Goal: Task Accomplishment & Management: Complete application form

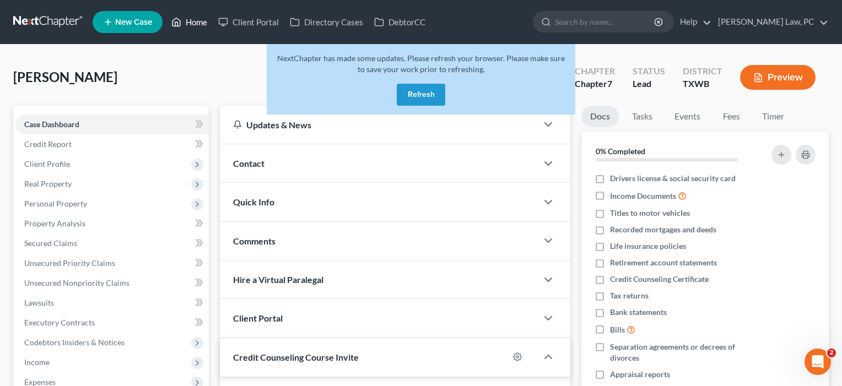
click at [197, 19] on link "Home" at bounding box center [189, 22] width 47 height 20
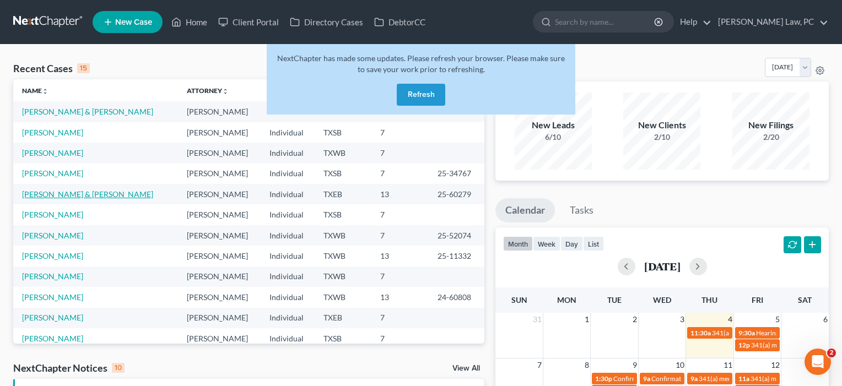
click at [72, 195] on link "[PERSON_NAME] & [PERSON_NAME]" at bounding box center [87, 194] width 131 height 9
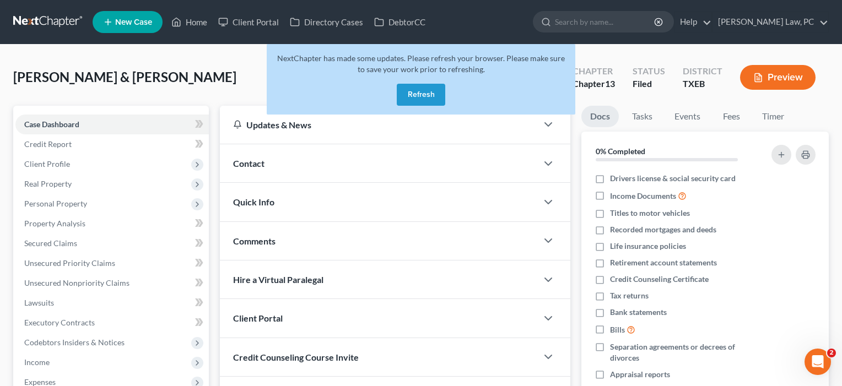
click at [423, 95] on button "Refresh" at bounding box center [421, 95] width 49 height 22
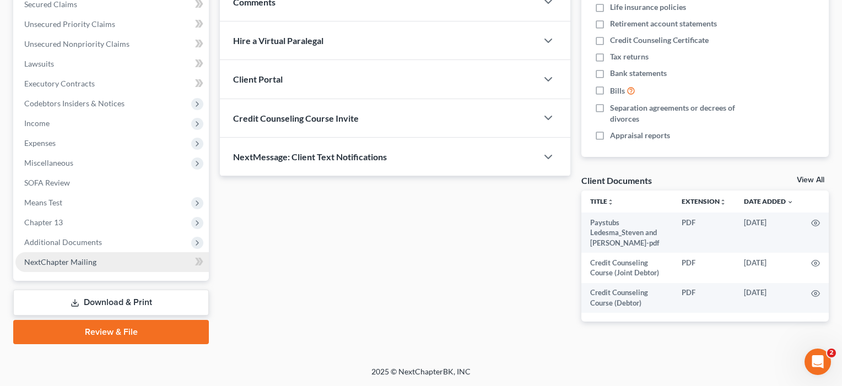
scroll to position [239, 0]
click at [65, 263] on span "NextChapter Mailing" at bounding box center [60, 261] width 72 height 9
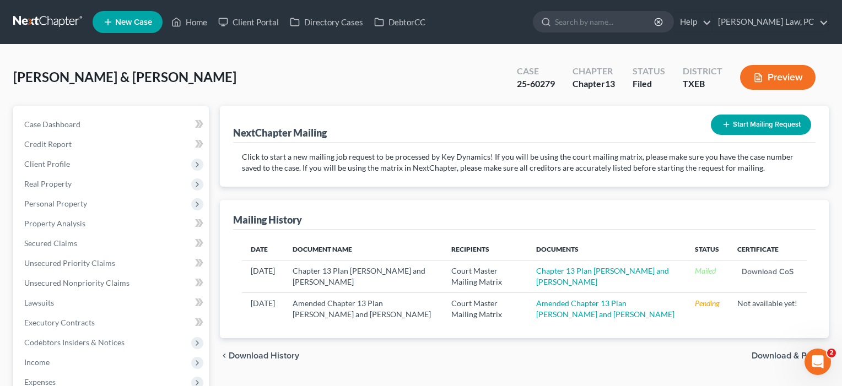
click at [367, 306] on td "Amended Chapter 13 Plan Steven and Delisa Ledesma" at bounding box center [363, 309] width 159 height 32
click at [568, 315] on link "Amended Chapter 13 Plan Steven and Delisa Ledesma" at bounding box center [605, 309] width 138 height 20
click at [774, 124] on button "Start Mailing Request" at bounding box center [761, 125] width 100 height 20
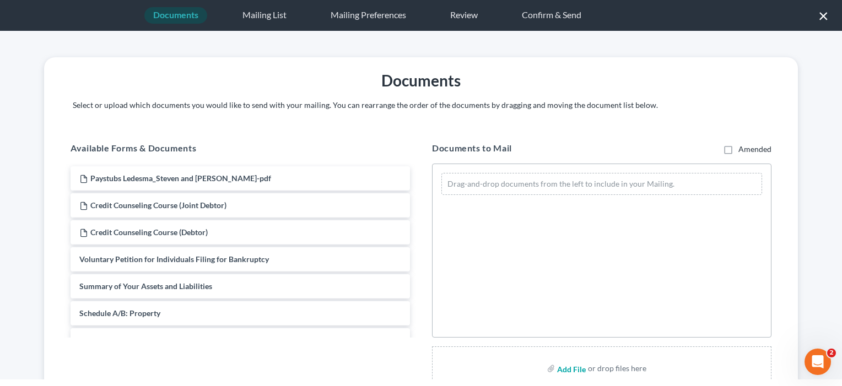
click at [573, 367] on input "file" at bounding box center [570, 369] width 26 height 20
type input "C:\fakepath\NEWAmendedCOSAmendLedesma.pdf"
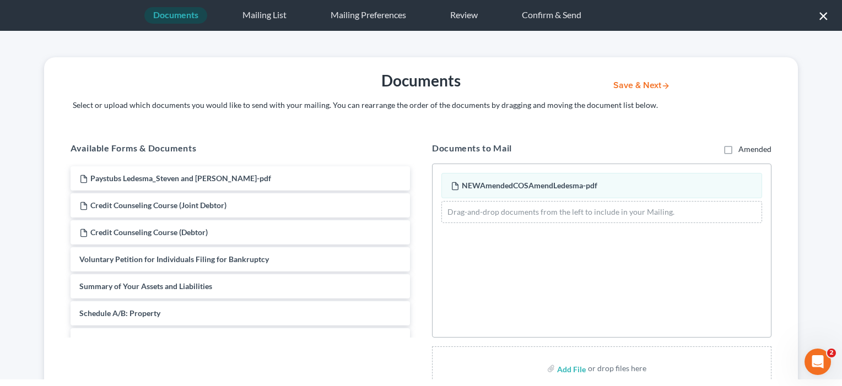
click at [627, 85] on button "Save & Next" at bounding box center [642, 85] width 74 height 9
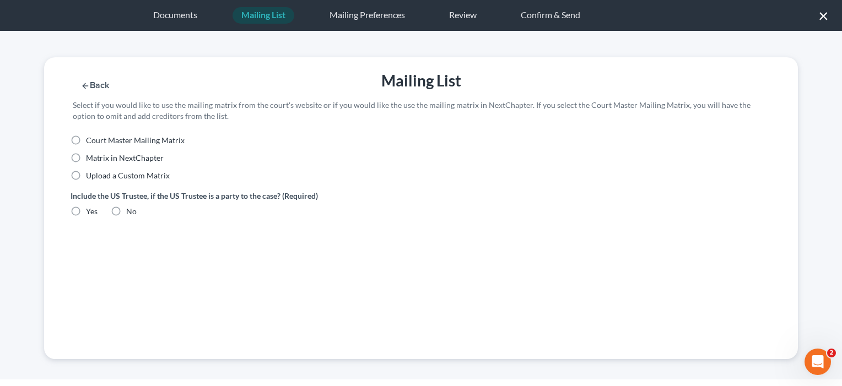
click at [86, 139] on label "Court Master Mailing Matrix" at bounding box center [135, 140] width 99 height 11
click at [90, 139] on input "Court Master Mailing Matrix" at bounding box center [93, 138] width 7 height 7
radio input "true"
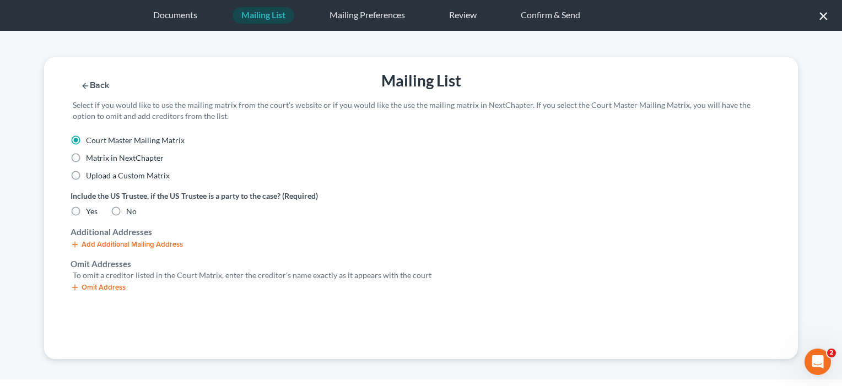
click at [126, 211] on label "No" at bounding box center [131, 211] width 10 height 11
click at [131, 211] on input "No" at bounding box center [134, 209] width 7 height 7
radio input "true"
click at [109, 289] on button "Omit Address" at bounding box center [98, 287] width 55 height 9
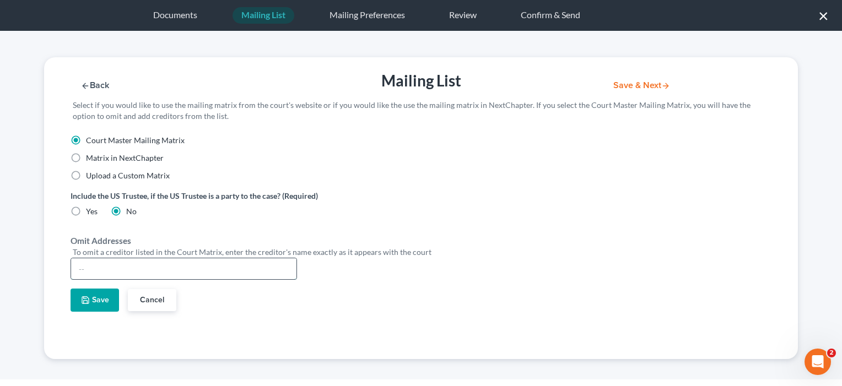
click at [90, 267] on input "text" at bounding box center [183, 269] width 225 height 21
type input "[PERSON_NAME]"
click at [95, 300] on button "Save" at bounding box center [95, 300] width 49 height 23
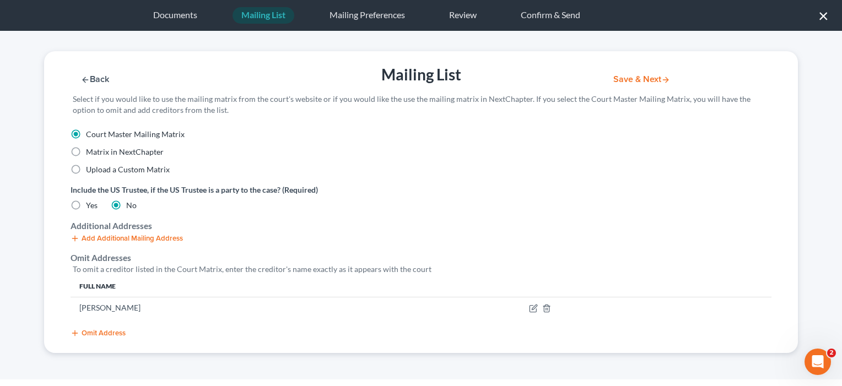
scroll to position [6, 0]
click at [645, 79] on button "Save & Next" at bounding box center [642, 79] width 74 height 9
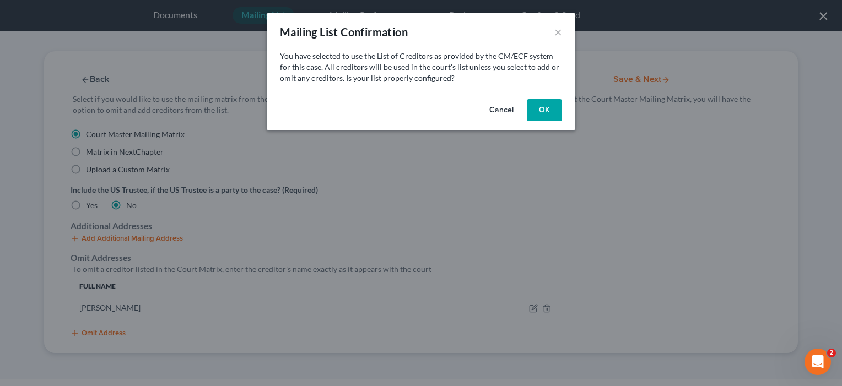
click at [550, 109] on button "OK" at bounding box center [544, 110] width 35 height 22
select select "45"
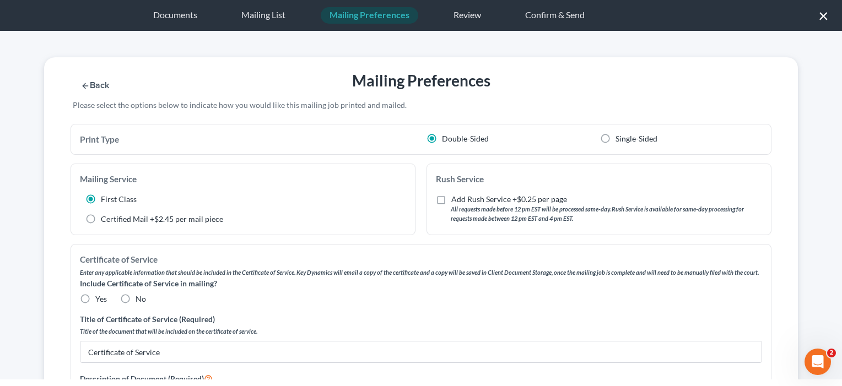
scroll to position [0, 0]
click at [90, 347] on input "Certificate of Service" at bounding box center [420, 352] width 681 height 21
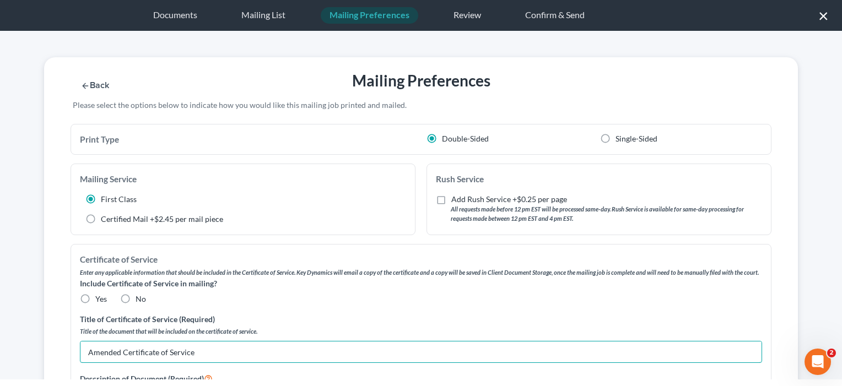
type input "Amended Certificate of Service"
click at [136, 297] on label "No" at bounding box center [141, 299] width 10 height 11
click at [140, 297] on input "No" at bounding box center [143, 297] width 7 height 7
radio input "true"
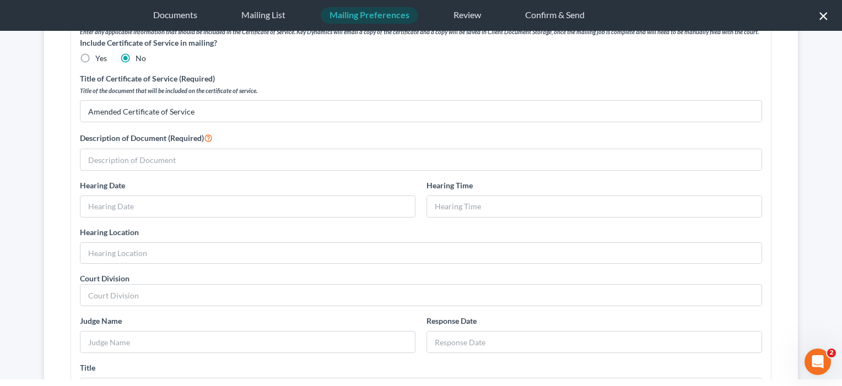
scroll to position [241, 0]
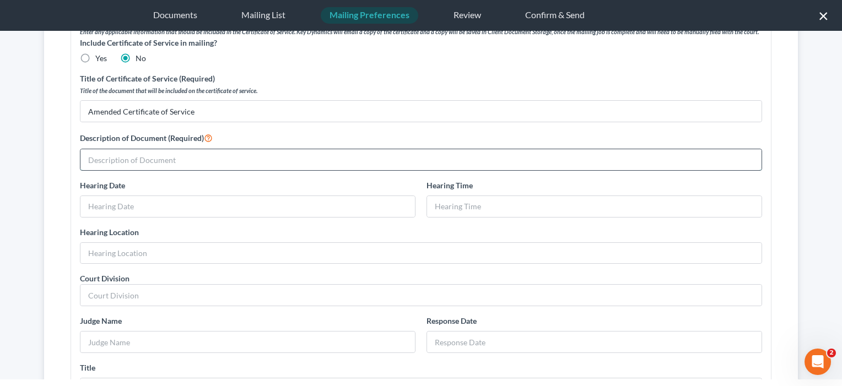
click at [151, 162] on input "text" at bounding box center [420, 159] width 681 height 21
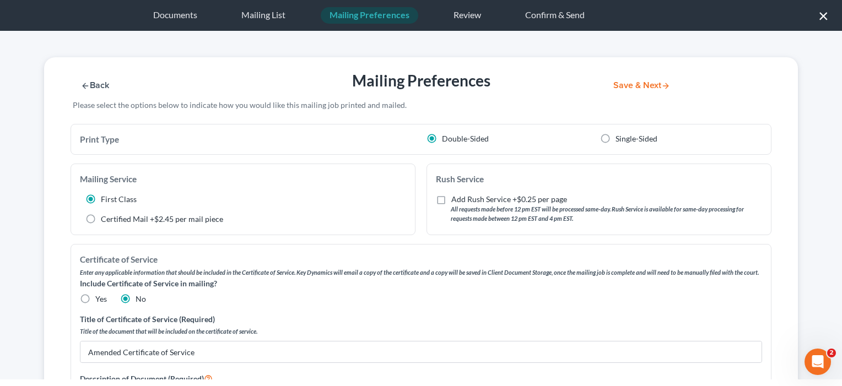
scroll to position [0, 0]
type input "Amended Certificate"
click at [641, 87] on button "Save & Next" at bounding box center [642, 85] width 74 height 9
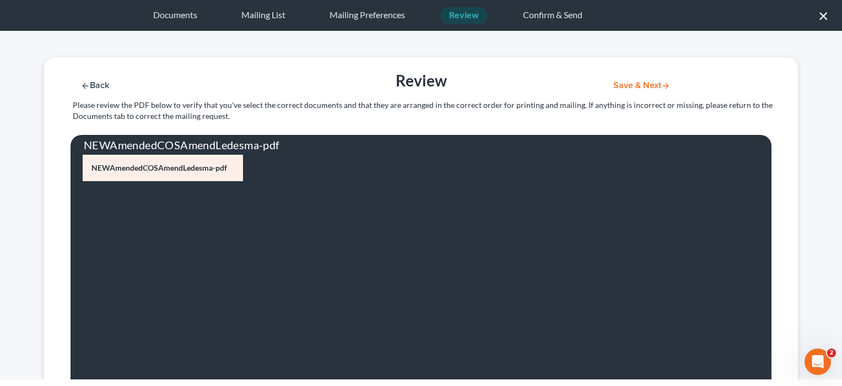
click at [638, 84] on button "Save & Next" at bounding box center [642, 85] width 74 height 9
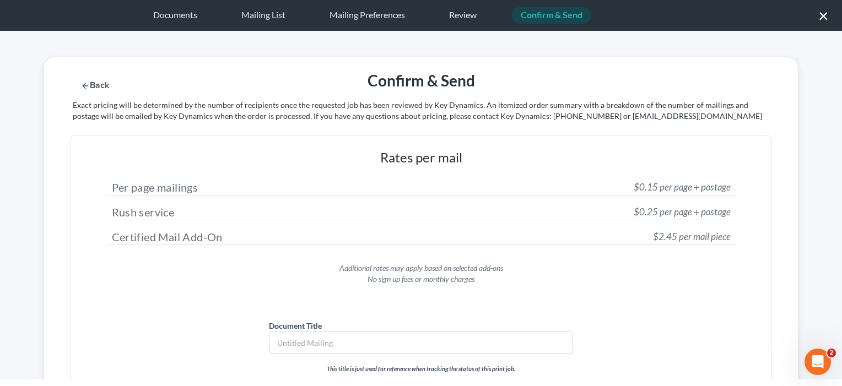
click at [82, 85] on icon "button" at bounding box center [85, 86] width 9 height 9
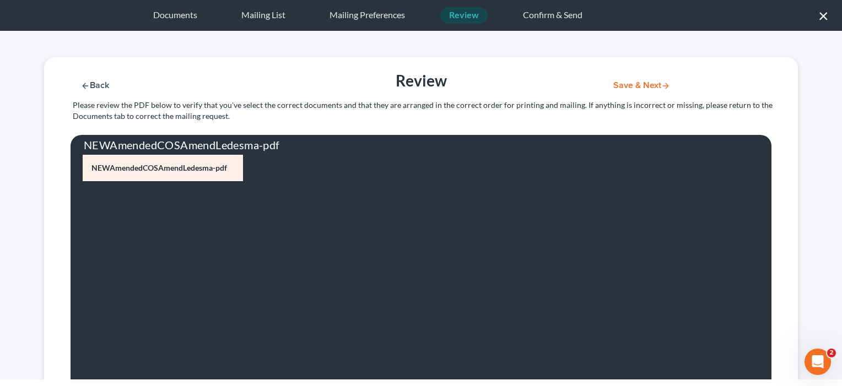
click at [85, 87] on icon "button" at bounding box center [85, 86] width 9 height 9
select select "45"
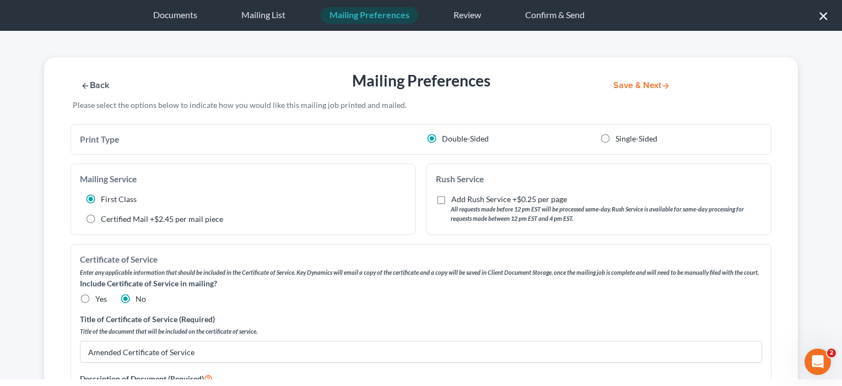
click at [85, 87] on icon "button" at bounding box center [85, 86] width 9 height 9
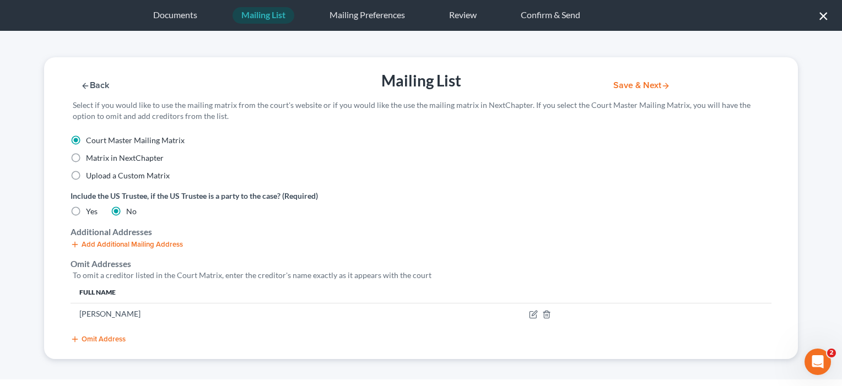
click at [823, 19] on button "×" at bounding box center [824, 16] width 10 height 18
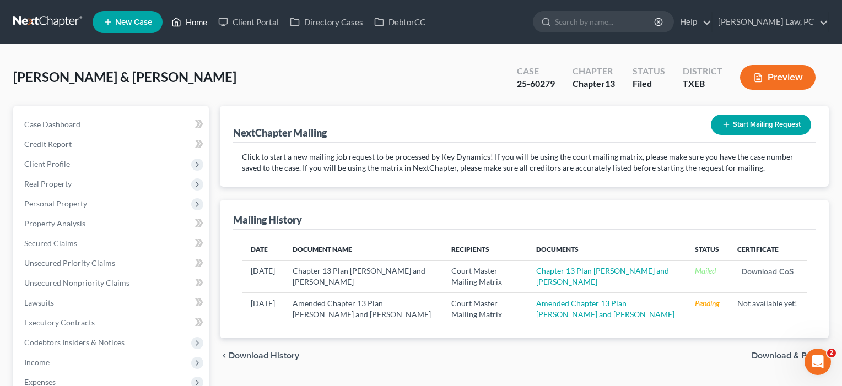
click at [200, 21] on link "Home" at bounding box center [189, 22] width 47 height 20
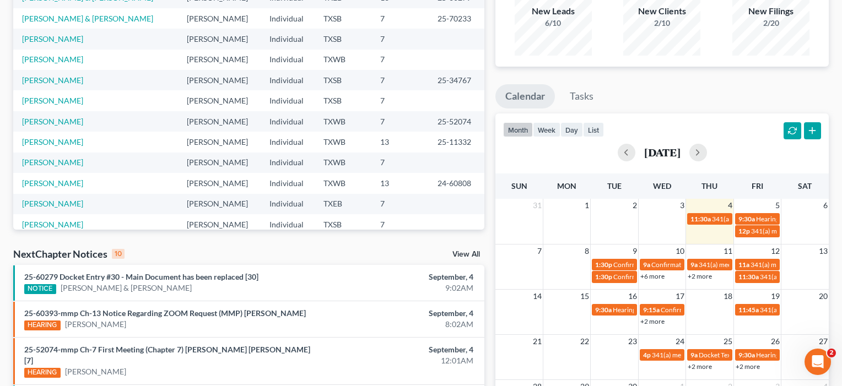
scroll to position [137, 0]
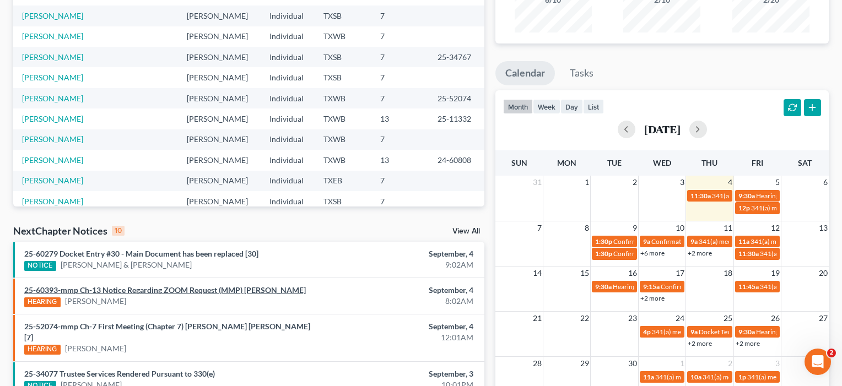
click at [191, 288] on link "25-60393-mmp Ch-13 Notice Regarding ZOOM Request (MMP) [PERSON_NAME]" at bounding box center [165, 290] width 282 height 9
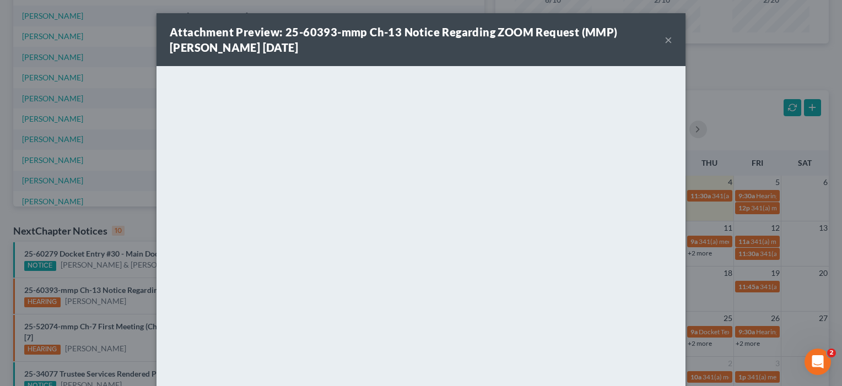
click at [671, 39] on button "×" at bounding box center [669, 39] width 8 height 13
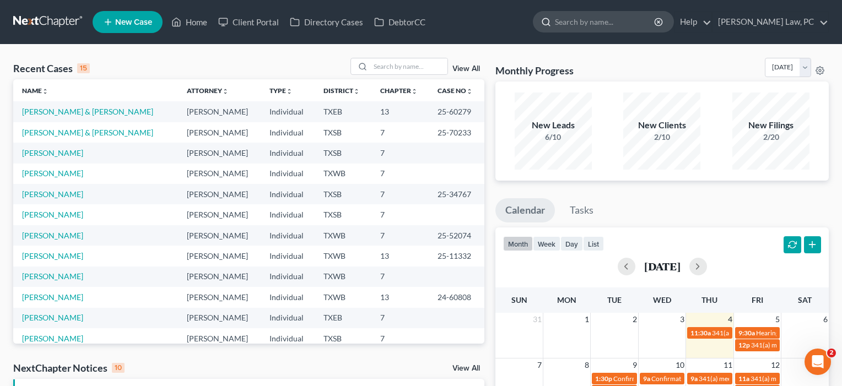
scroll to position [0, 0]
click at [697, 331] on span "11:30a" at bounding box center [701, 333] width 20 height 8
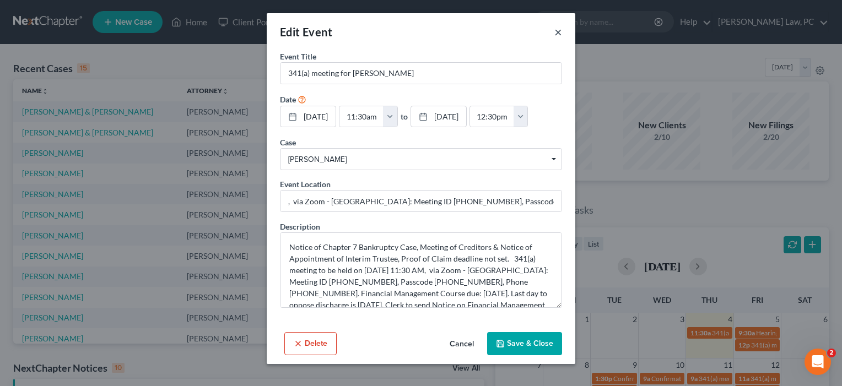
click at [556, 34] on button "×" at bounding box center [559, 31] width 8 height 13
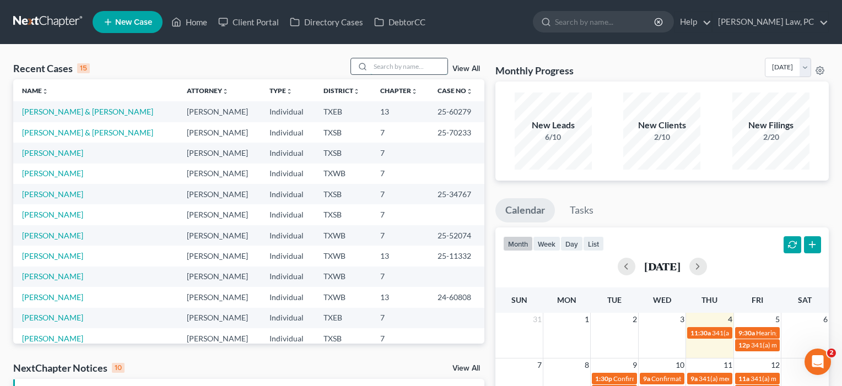
click at [377, 69] on input "search" at bounding box center [408, 66] width 77 height 16
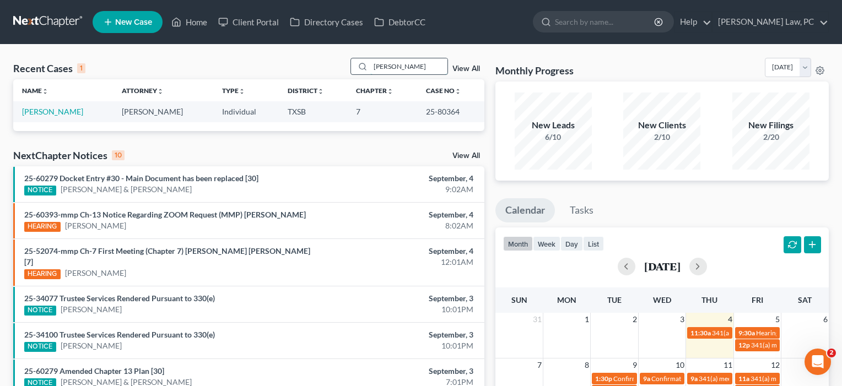
type input "Parrish"
drag, startPoint x: 377, startPoint y: 69, endPoint x: 52, endPoint y: 110, distance: 326.7
click at [52, 110] on link "Parrish, Ronald" at bounding box center [52, 111] width 61 height 9
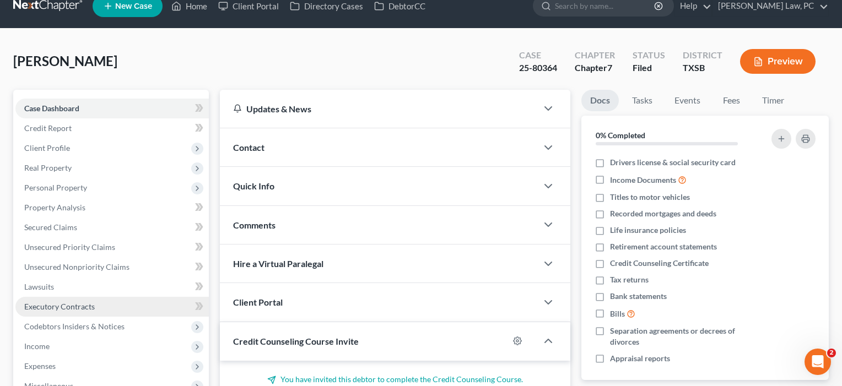
scroll to position [20, 0]
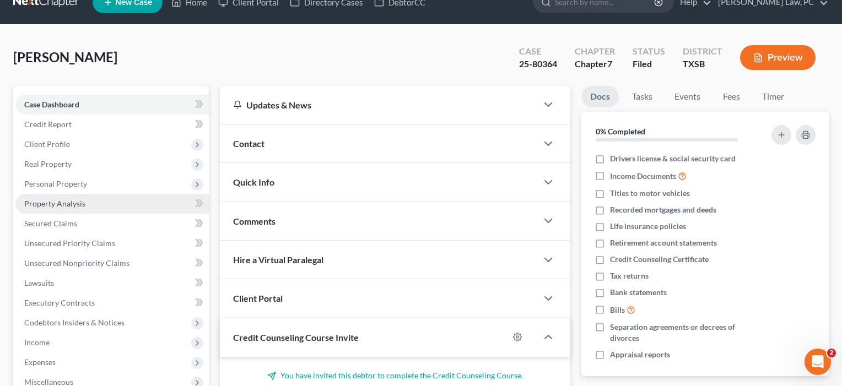
click at [109, 208] on link "Property Analysis" at bounding box center [112, 204] width 194 height 20
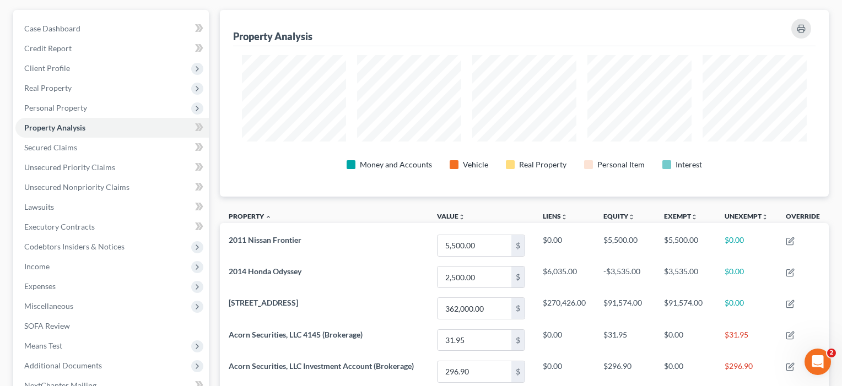
scroll to position [85, 0]
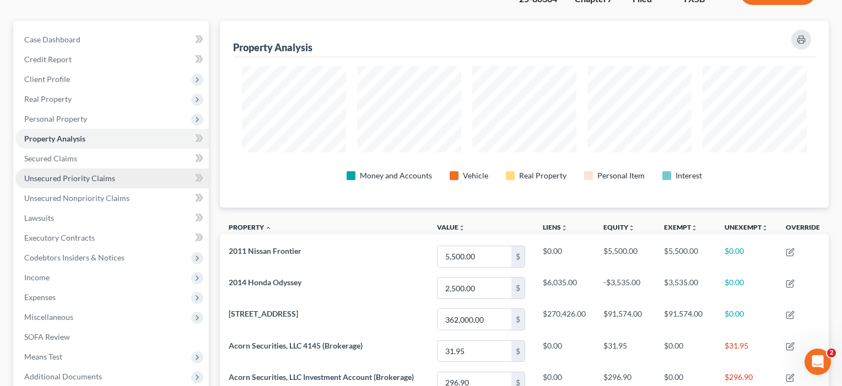
click at [100, 180] on span "Unsecured Priority Claims" at bounding box center [69, 178] width 91 height 9
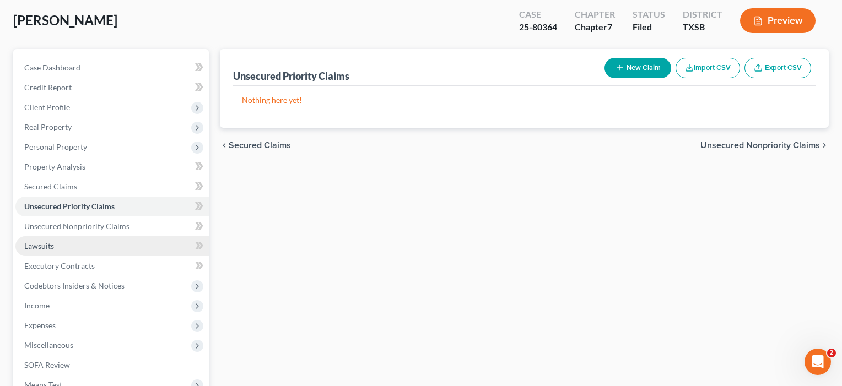
scroll to position [65, 0]
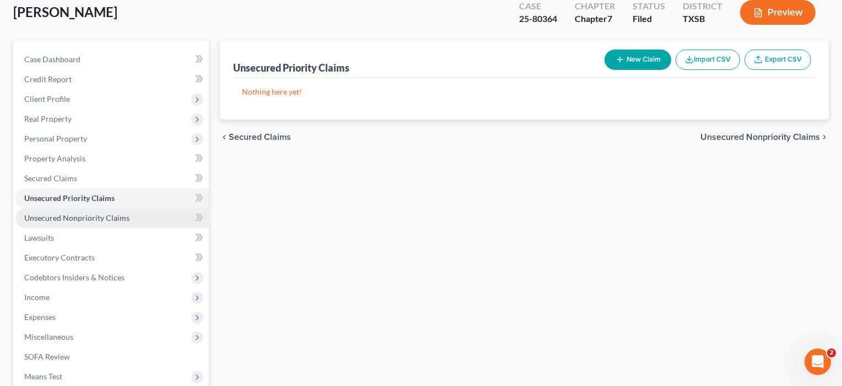
click at [95, 217] on span "Unsecured Nonpriority Claims" at bounding box center [76, 217] width 105 height 9
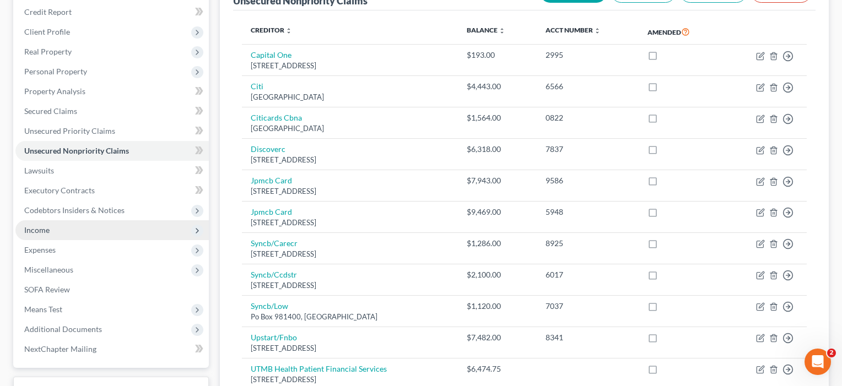
scroll to position [133, 0]
click at [51, 228] on span "Income" at bounding box center [112, 229] width 194 height 20
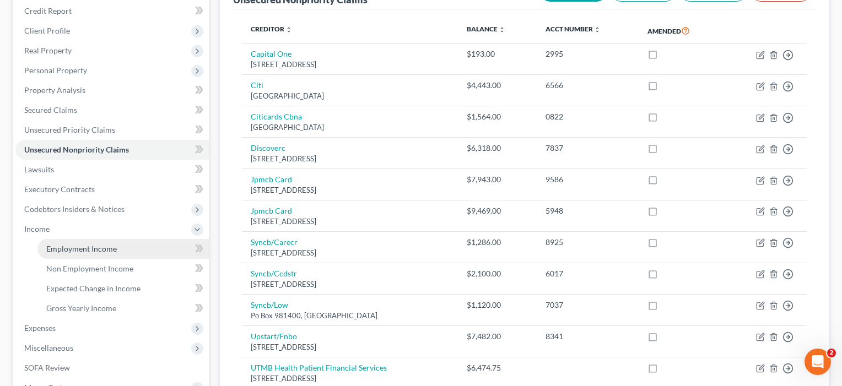
click at [72, 252] on span "Employment Income" at bounding box center [81, 248] width 71 height 9
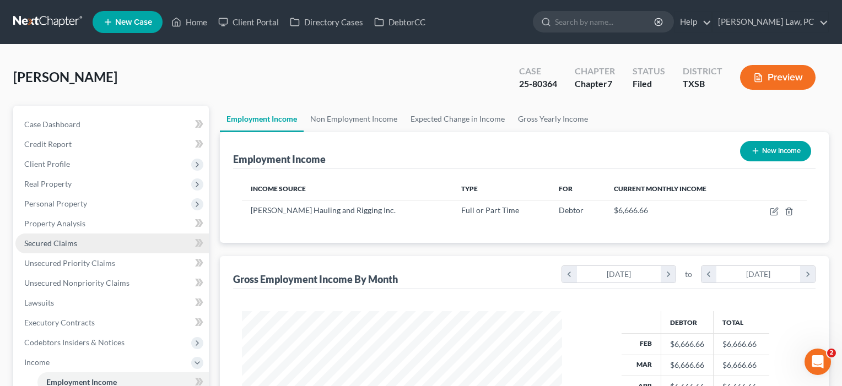
scroll to position [197, 343]
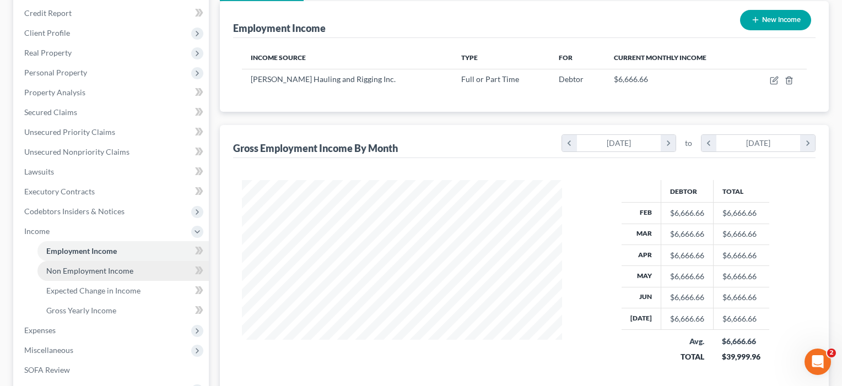
click at [77, 272] on span "Non Employment Income" at bounding box center [89, 270] width 87 height 9
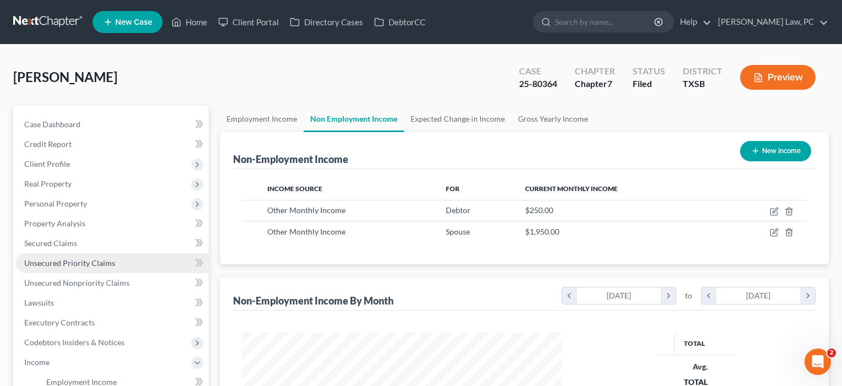
scroll to position [197, 343]
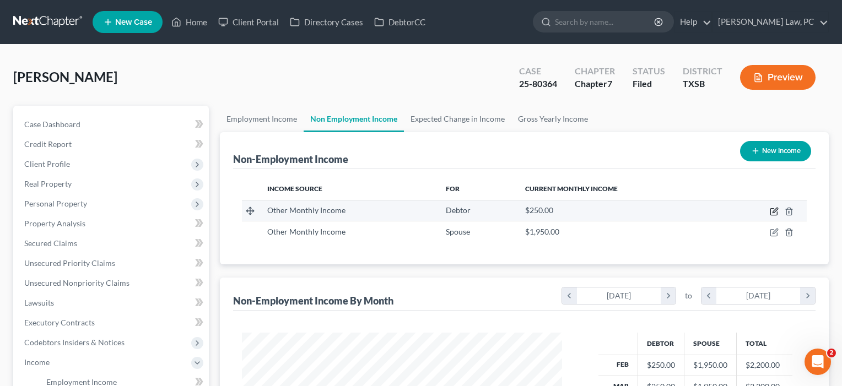
click at [773, 211] on icon "button" at bounding box center [775, 210] width 5 height 5
select select "13"
select select "0"
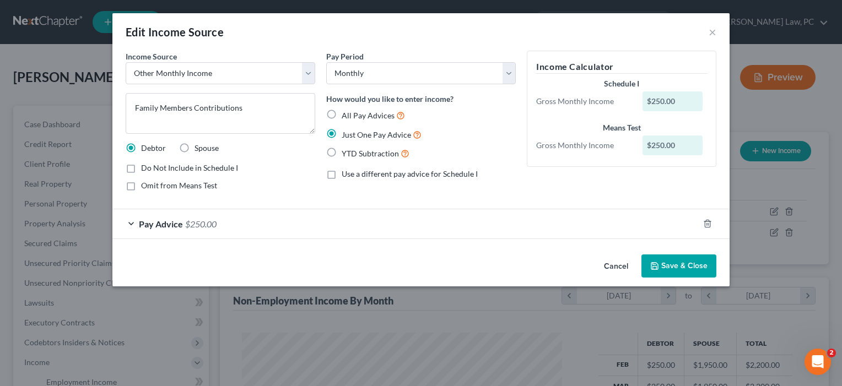
click at [687, 270] on button "Save & Close" at bounding box center [679, 266] width 75 height 23
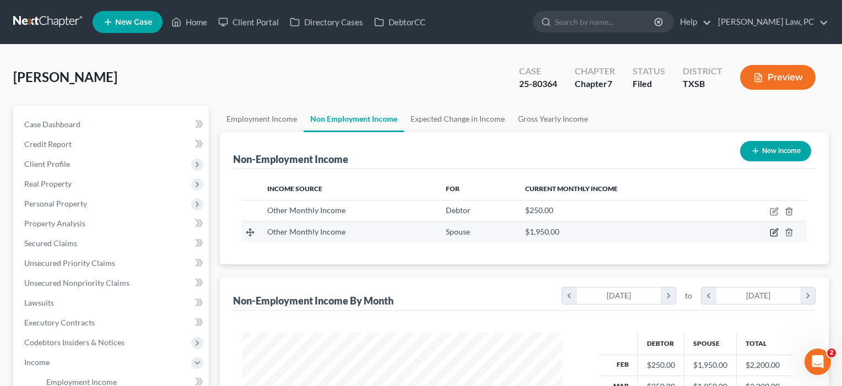
click at [773, 234] on icon "button" at bounding box center [775, 231] width 5 height 5
select select "13"
select select "3"
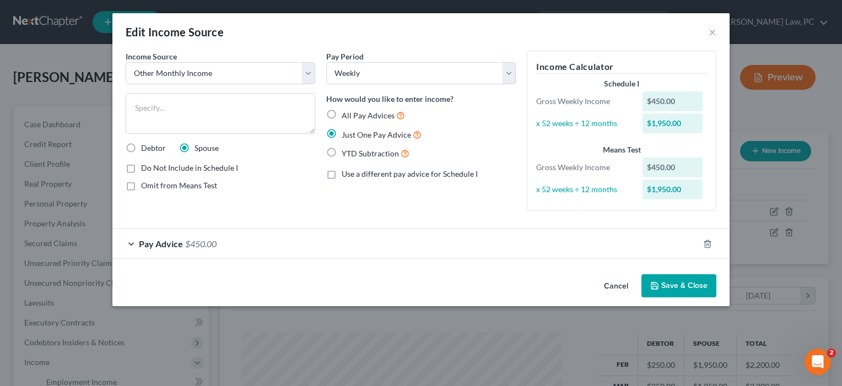
click at [675, 284] on button "Save & Close" at bounding box center [679, 286] width 75 height 23
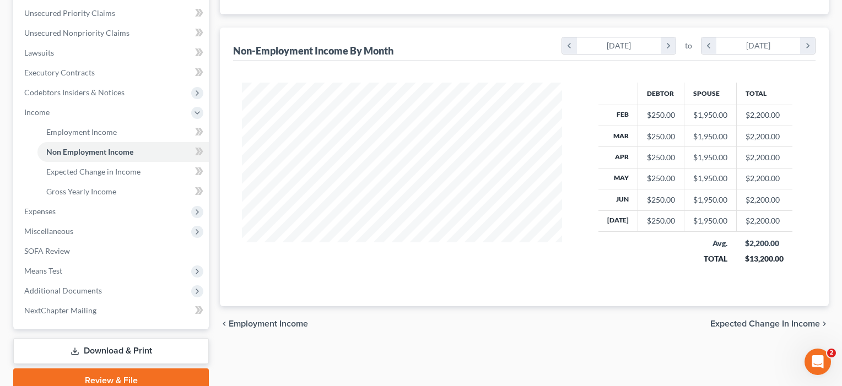
scroll to position [254, 0]
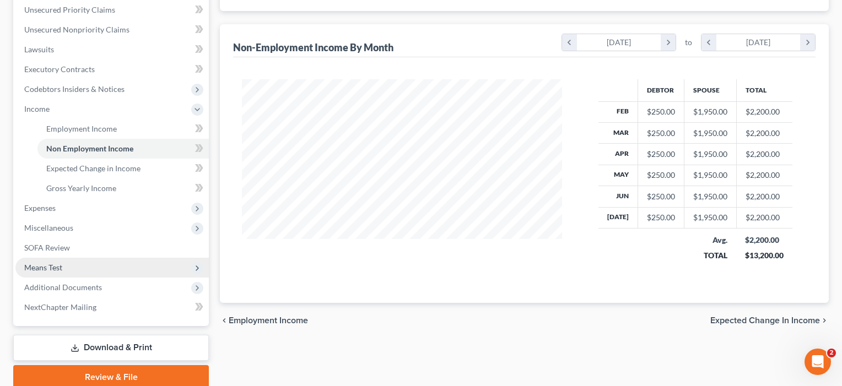
click at [47, 262] on span "Means Test" at bounding box center [112, 268] width 194 height 20
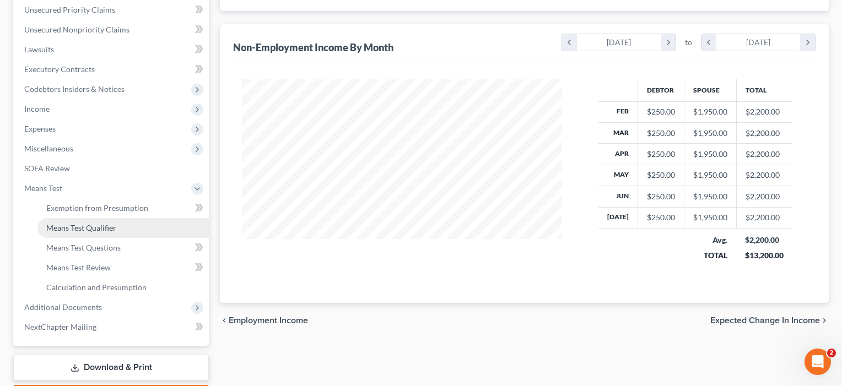
click at [77, 228] on span "Means Test Qualifier" at bounding box center [81, 227] width 70 height 9
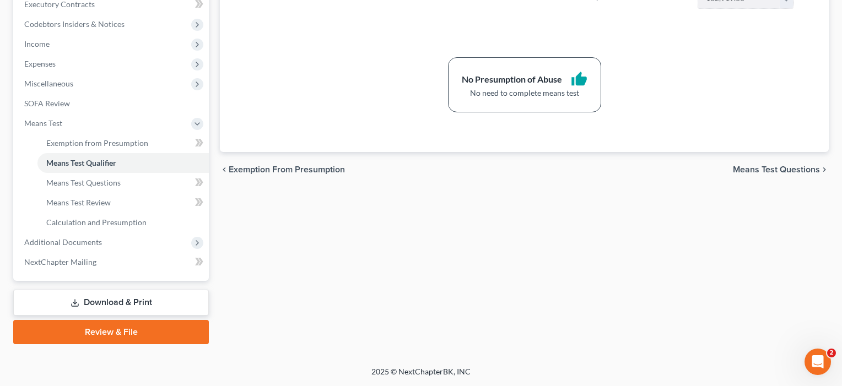
scroll to position [319, 0]
click at [113, 219] on span "Calculation and Presumption" at bounding box center [96, 222] width 100 height 9
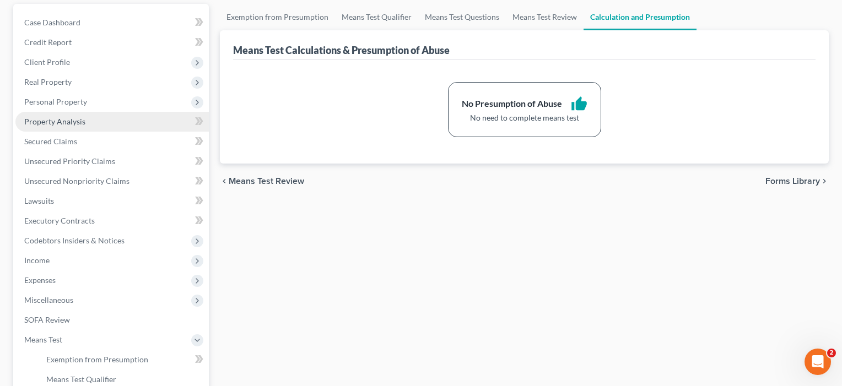
scroll to position [163, 0]
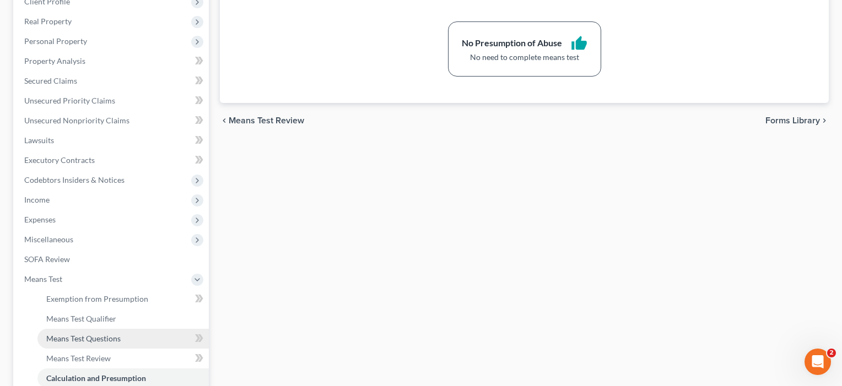
click at [99, 341] on span "Means Test Questions" at bounding box center [83, 338] width 74 height 9
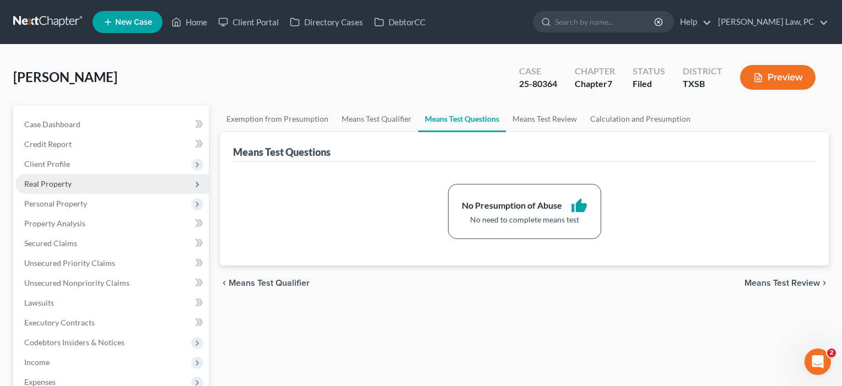
click at [62, 181] on span "Real Property" at bounding box center [47, 183] width 47 height 9
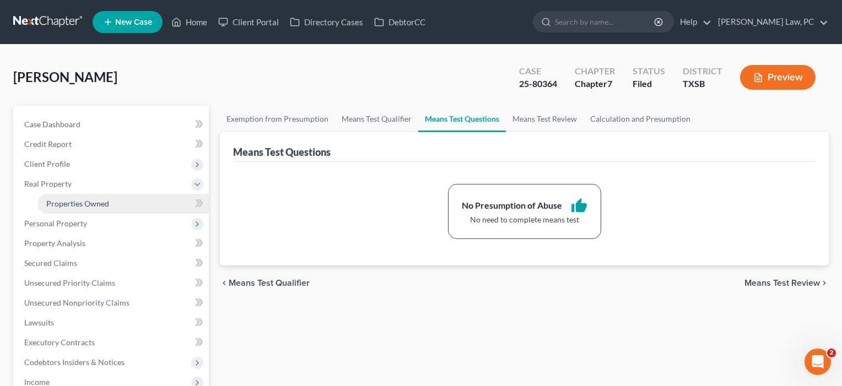
click at [70, 207] on span "Properties Owned" at bounding box center [77, 203] width 63 height 9
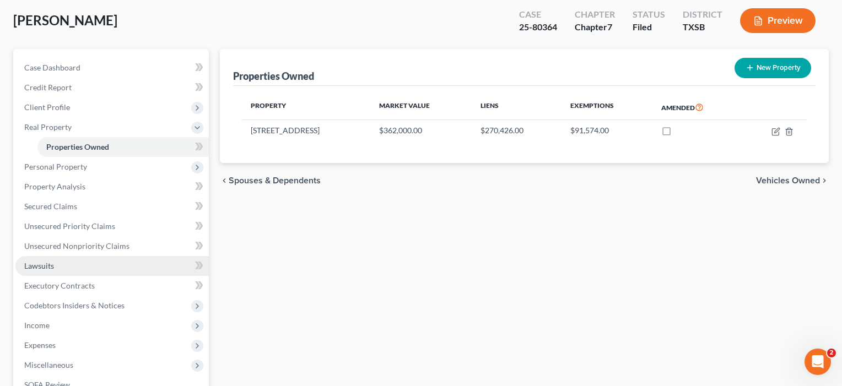
scroll to position [80, 0]
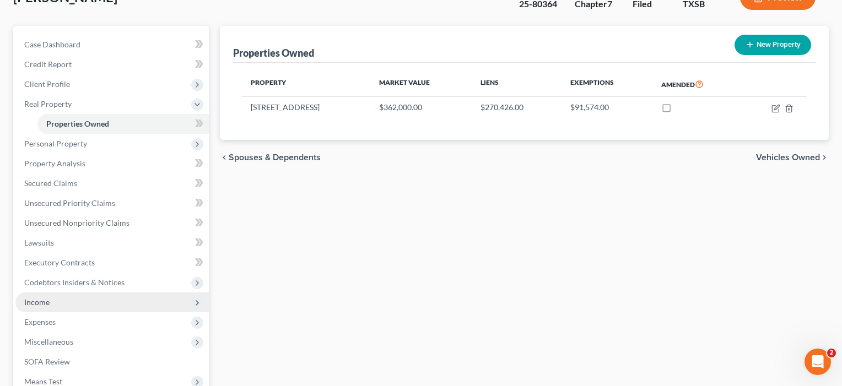
click at [40, 309] on span "Income" at bounding box center [112, 303] width 194 height 20
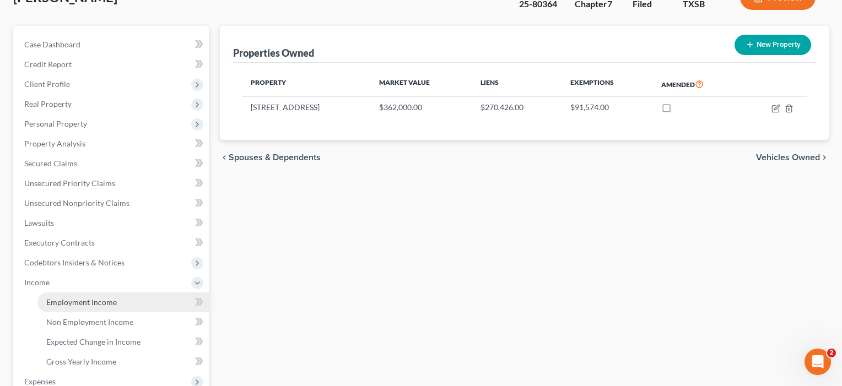
click at [50, 307] on link "Employment Income" at bounding box center [122, 303] width 171 height 20
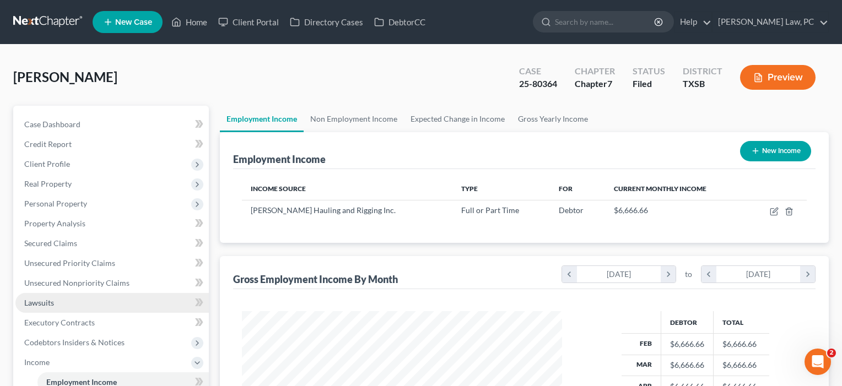
scroll to position [197, 343]
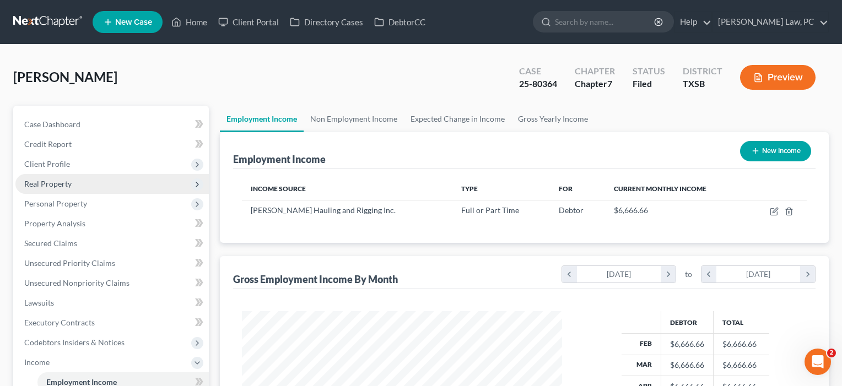
click at [70, 185] on span "Real Property" at bounding box center [47, 183] width 47 height 9
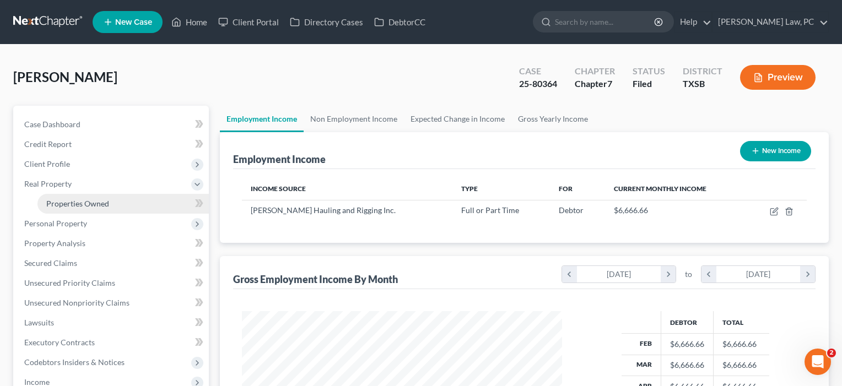
click at [68, 204] on span "Properties Owned" at bounding box center [77, 203] width 63 height 9
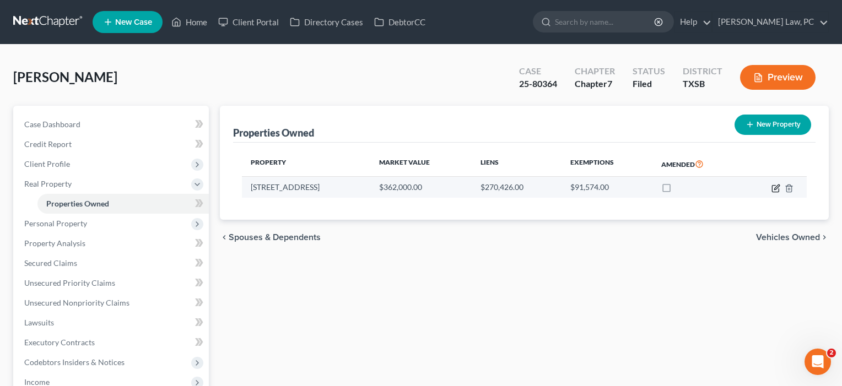
click at [777, 191] on icon "button" at bounding box center [775, 188] width 7 height 7
select select "45"
select select "0"
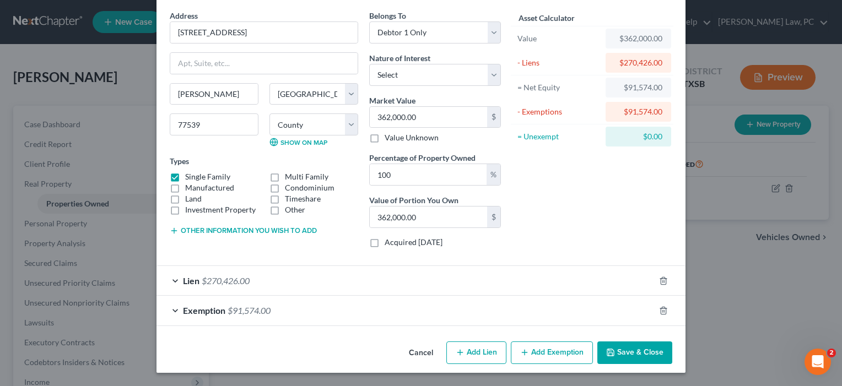
scroll to position [41, 0]
click at [518, 313] on div "Exemption $91,574.00" at bounding box center [406, 310] width 498 height 29
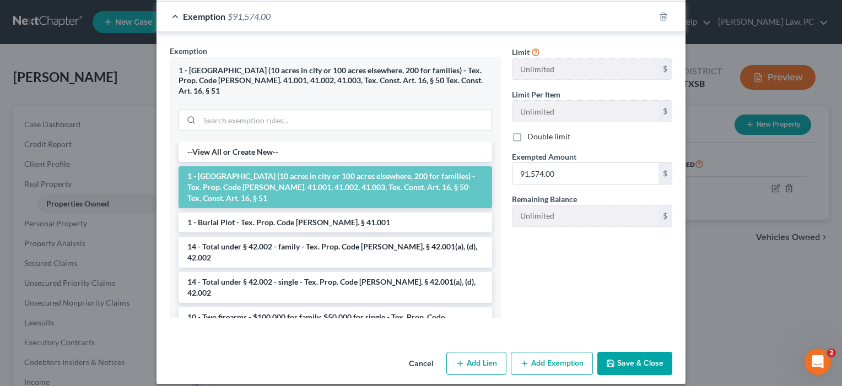
scroll to position [335, 0]
click at [636, 353] on button "Save & Close" at bounding box center [635, 364] width 75 height 23
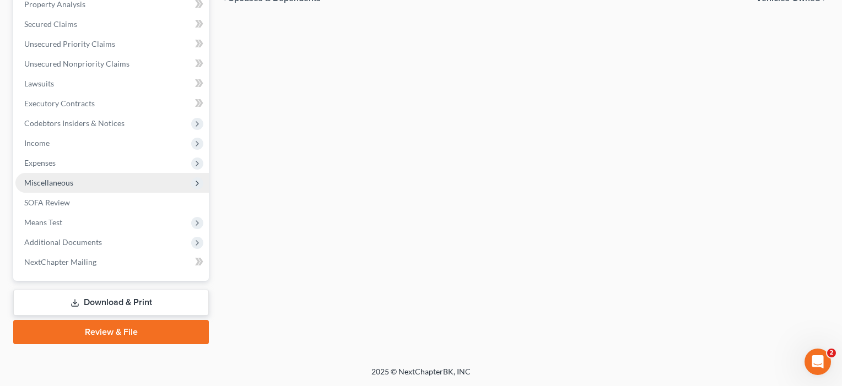
scroll to position [239, 0]
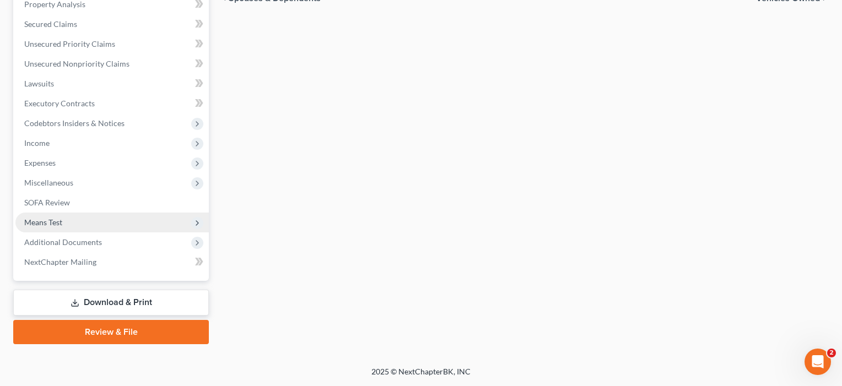
click at [79, 222] on span "Means Test" at bounding box center [112, 223] width 194 height 20
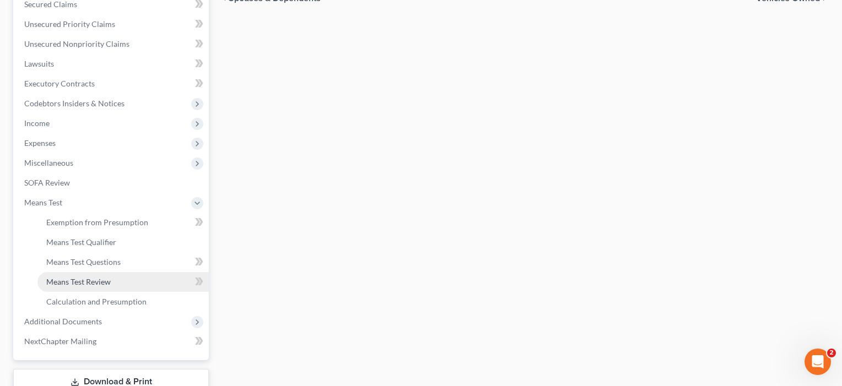
click at [121, 282] on link "Means Test Review" at bounding box center [122, 282] width 171 height 20
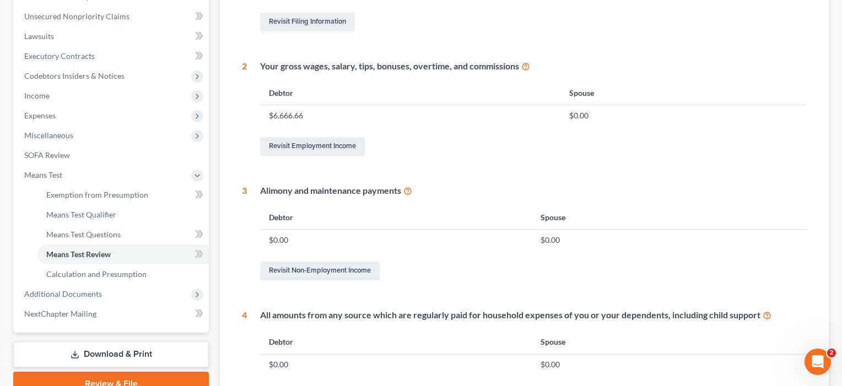
scroll to position [318, 0]
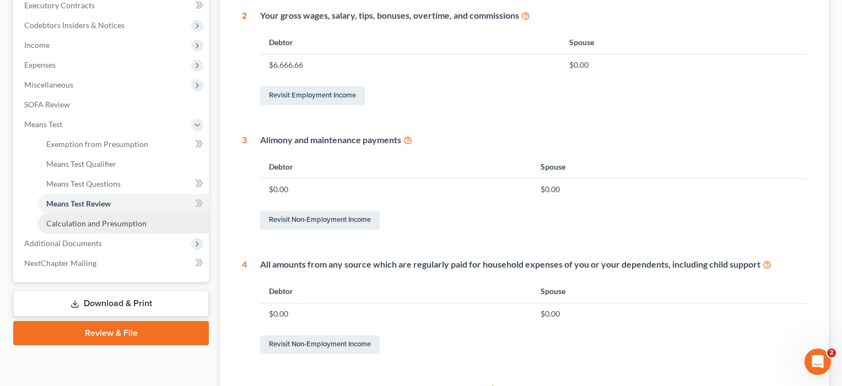
click at [89, 221] on span "Calculation and Presumption" at bounding box center [96, 223] width 100 height 9
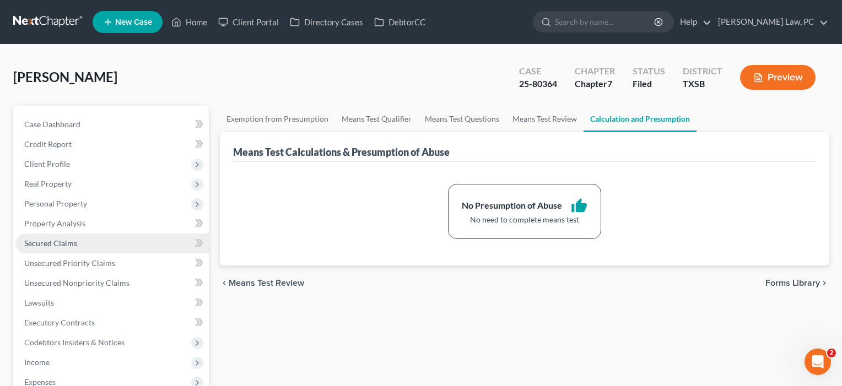
click at [63, 247] on span "Secured Claims" at bounding box center [50, 243] width 53 height 9
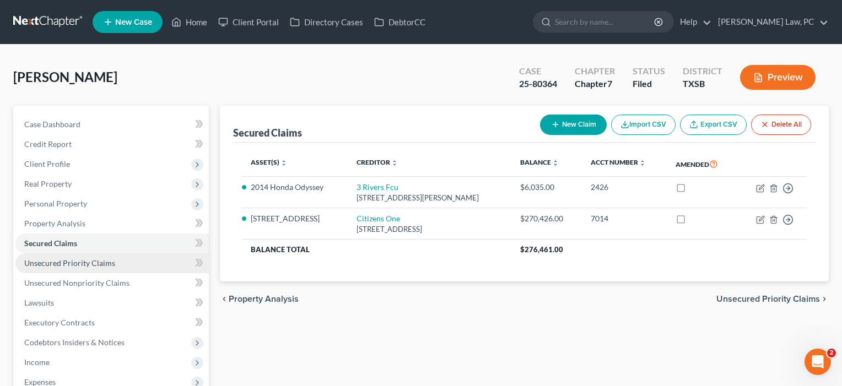
scroll to position [31, 0]
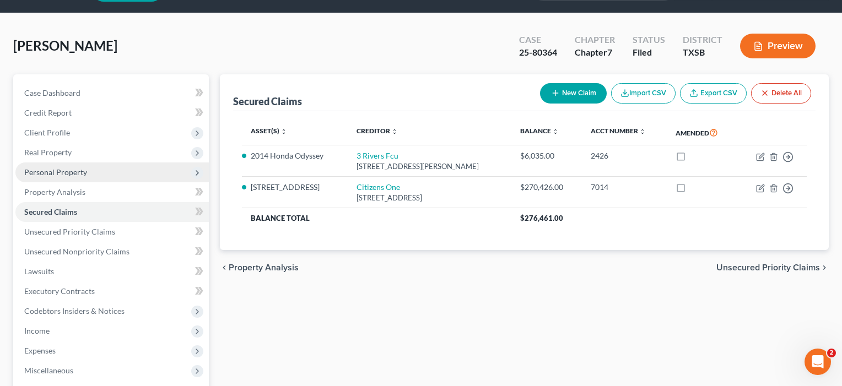
click at [41, 170] on span "Personal Property" at bounding box center [55, 172] width 63 height 9
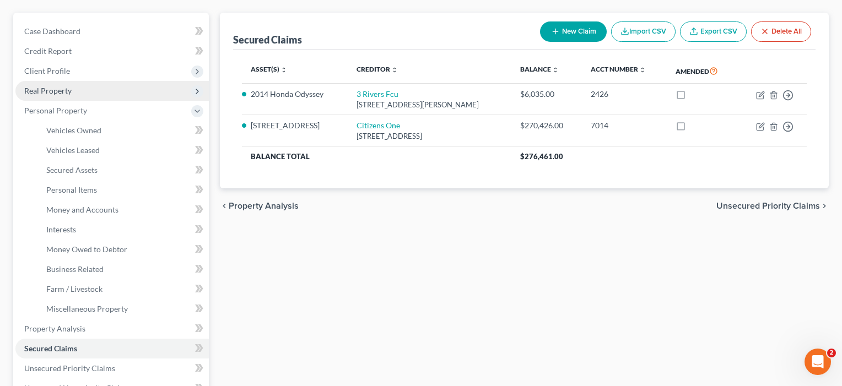
scroll to position [93, 0]
